Goal: Task Accomplishment & Management: Use online tool/utility

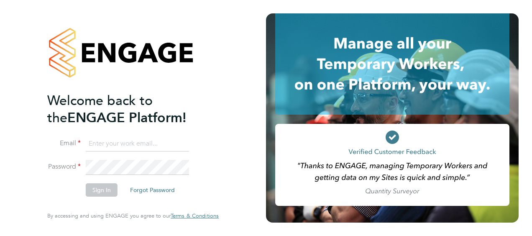
type input "[PERSON_NAME][EMAIL_ADDRESS][DOMAIN_NAME]"
click at [101, 191] on button "Sign In" at bounding box center [102, 189] width 32 height 13
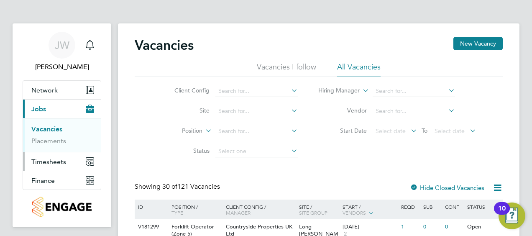
click at [53, 158] on span "Timesheets" at bounding box center [48, 162] width 35 height 8
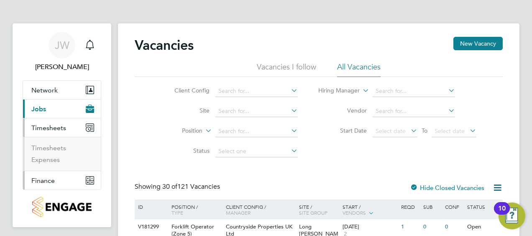
click at [45, 176] on span "Finance" at bounding box center [42, 180] width 23 height 8
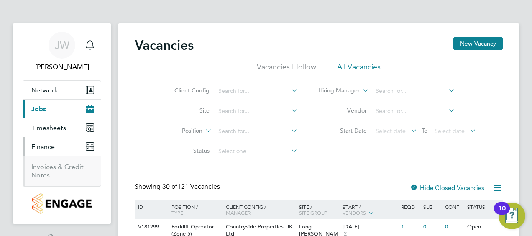
click at [54, 171] on li "Invoices & Credit Notes" at bounding box center [62, 171] width 63 height 17
click at [55, 168] on link "Invoices & Credit Notes" at bounding box center [57, 171] width 52 height 16
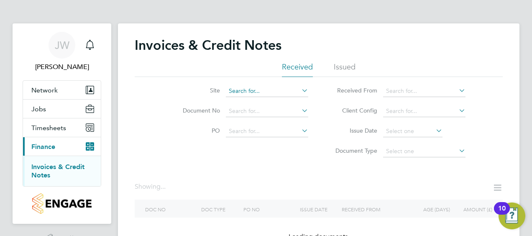
click at [246, 89] on input at bounding box center [267, 91] width 82 height 12
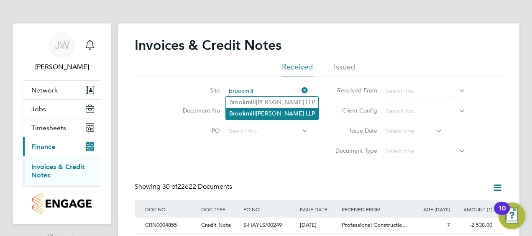
click at [264, 109] on li "[GEOGRAPHIC_DATA][PERSON_NAME] LLP" at bounding box center [272, 113] width 92 height 11
type input "[GEOGRAPHIC_DATA][PERSON_NAME] LLP"
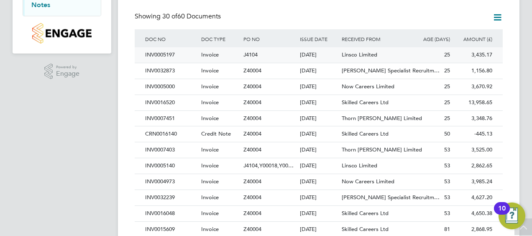
click at [374, 54] on span "Linsco Limited" at bounding box center [360, 54] width 36 height 7
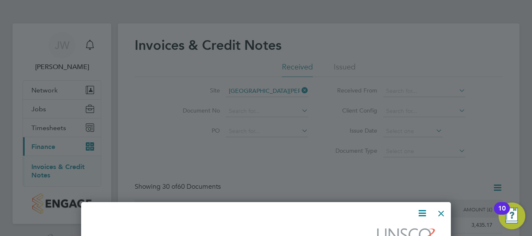
click at [439, 207] on div at bounding box center [441, 211] width 15 height 15
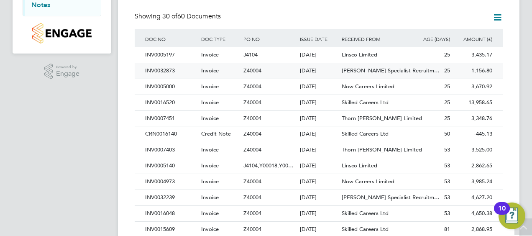
click at [341, 74] on div "[PERSON_NAME] Specialist Recruitm…" at bounding box center [374, 70] width 70 height 15
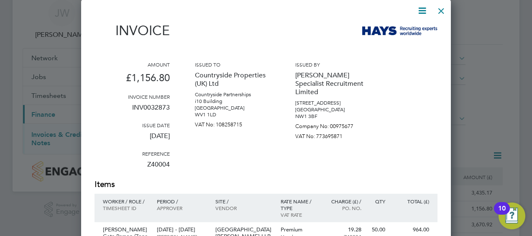
scroll to position [31, 0]
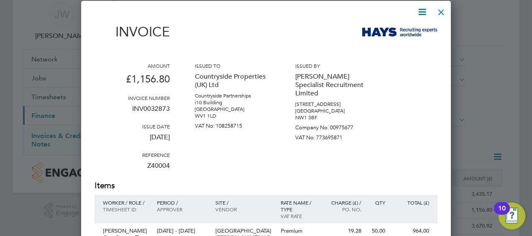
click at [444, 13] on div at bounding box center [441, 10] width 15 height 15
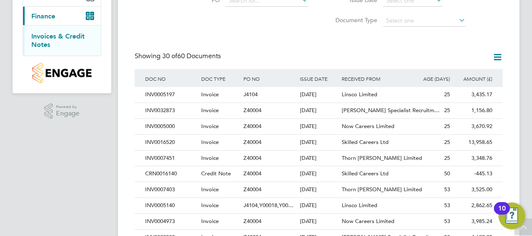
scroll to position [130, 0]
click at [356, 120] on div "Now Careers Limited" at bounding box center [374, 126] width 70 height 15
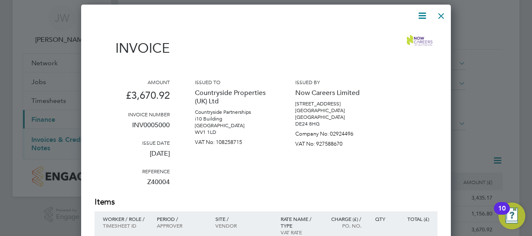
scroll to position [27, 0]
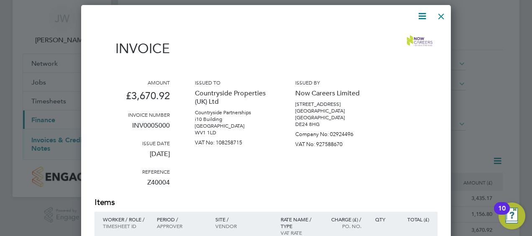
click at [440, 13] on div at bounding box center [441, 14] width 15 height 15
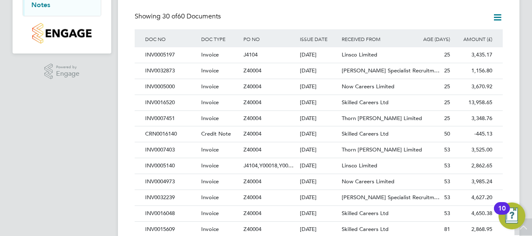
scroll to position [173, 0]
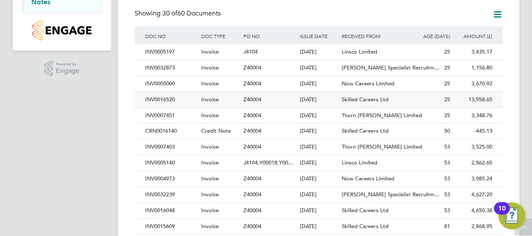
click at [291, 95] on div "Z40004" at bounding box center [269, 99] width 56 height 15
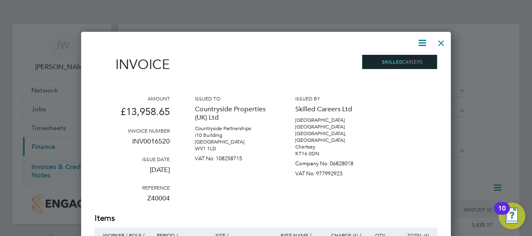
click at [440, 39] on div at bounding box center [441, 40] width 15 height 15
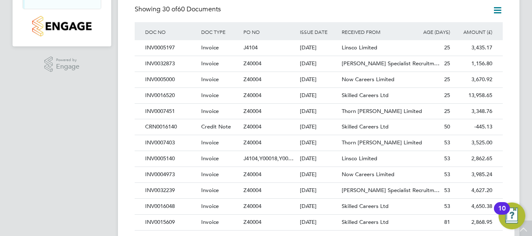
scroll to position [177, 0]
click at [299, 115] on div "[DATE]" at bounding box center [319, 111] width 42 height 15
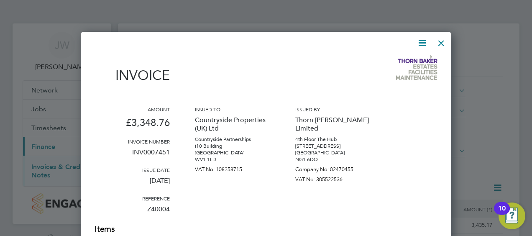
click at [439, 45] on div at bounding box center [441, 40] width 15 height 15
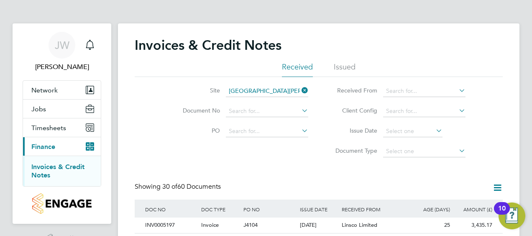
click at [136, 140] on div "Site [GEOGRAPHIC_DATA][PERSON_NAME] LLP Document No PO Status Paid Date Issued …" at bounding box center [319, 119] width 368 height 84
